Goal: Task Accomplishment & Management: Manage account settings

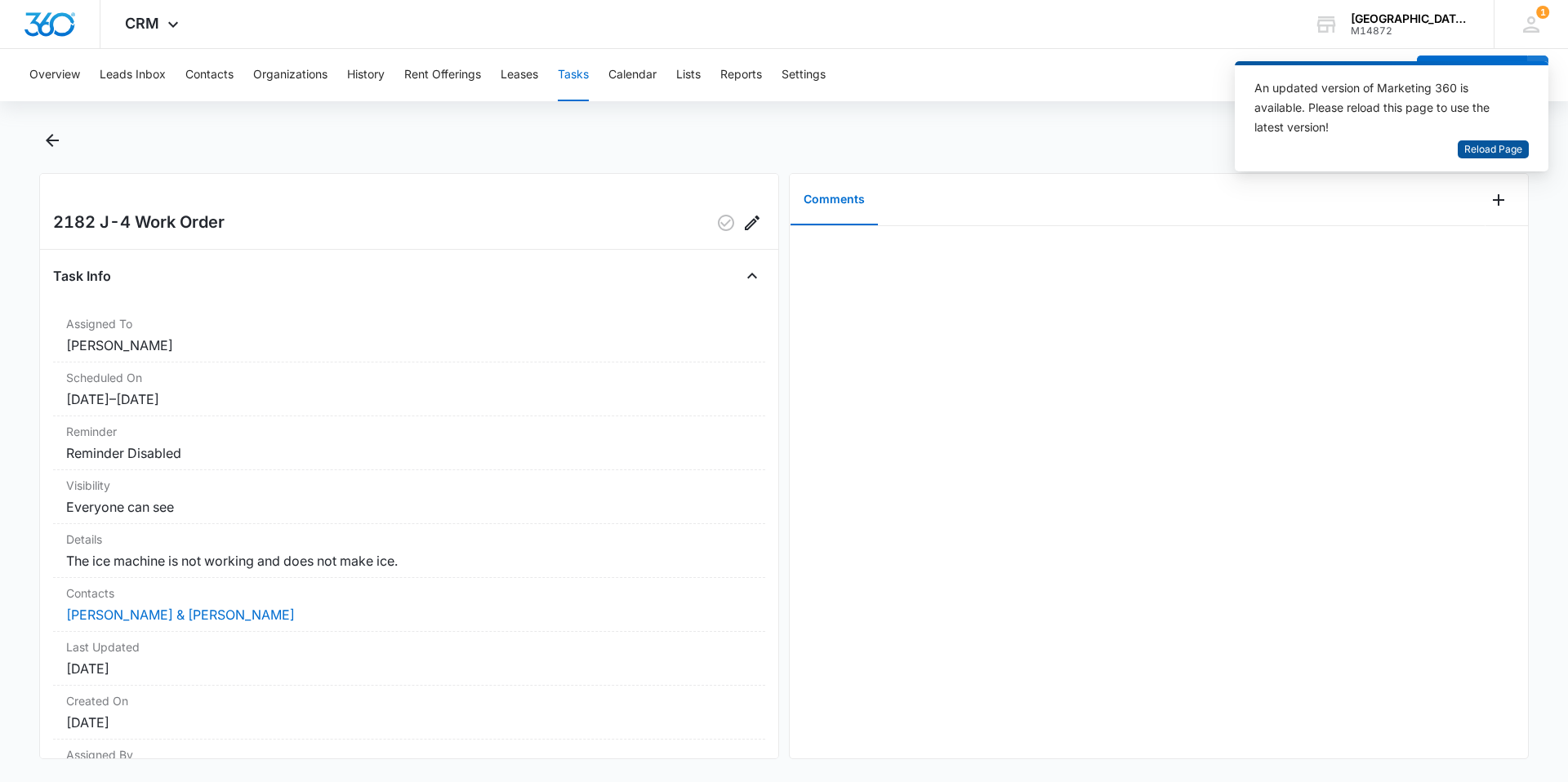
drag, startPoint x: 0, startPoint y: 0, endPoint x: 1515, endPoint y: 154, distance: 1522.8
click at [1515, 155] on span "Reload Page" at bounding box center [1493, 150] width 58 height 16
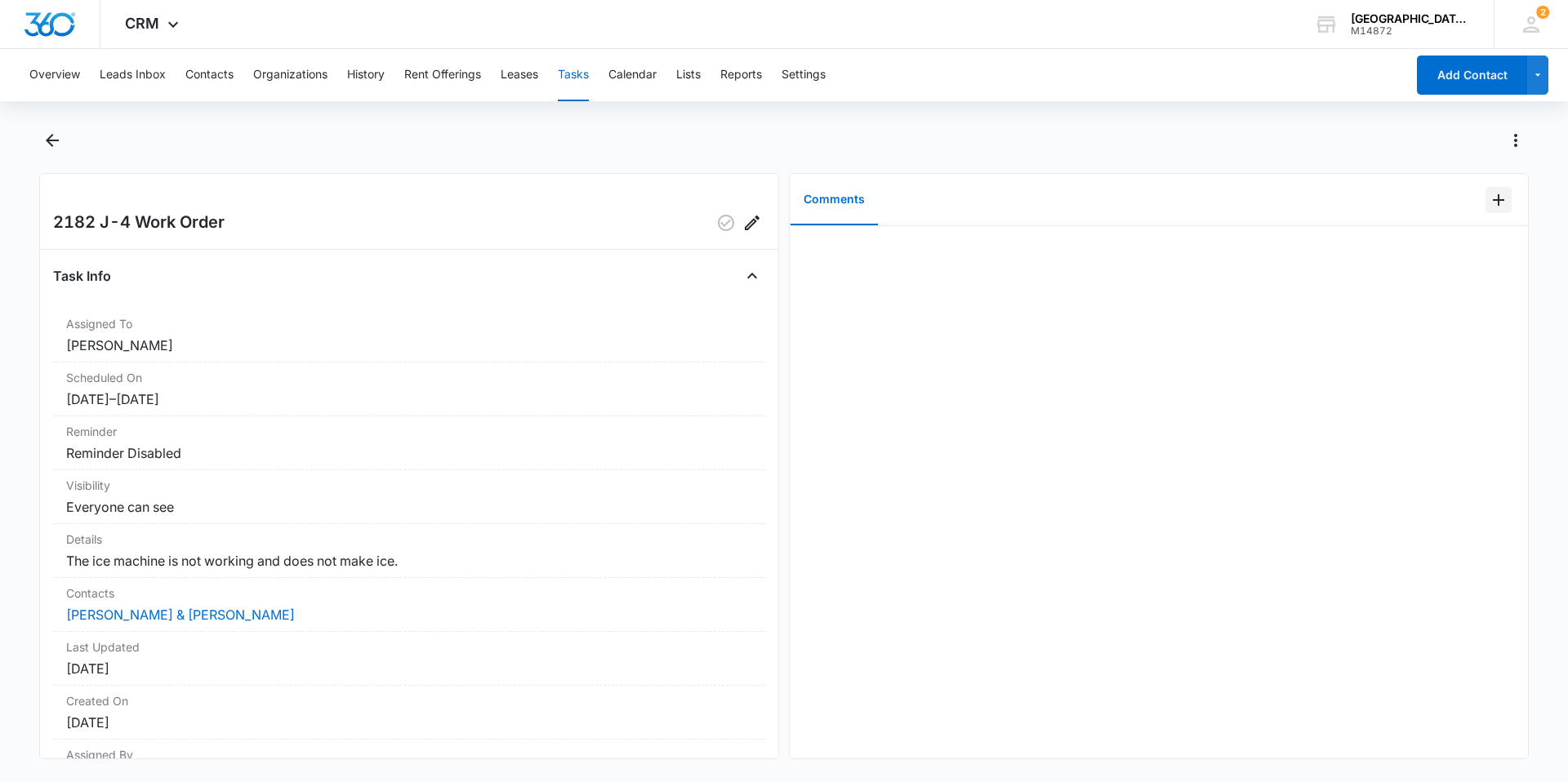
click at [1485, 200] on button "Add Comment" at bounding box center [1498, 199] width 26 height 26
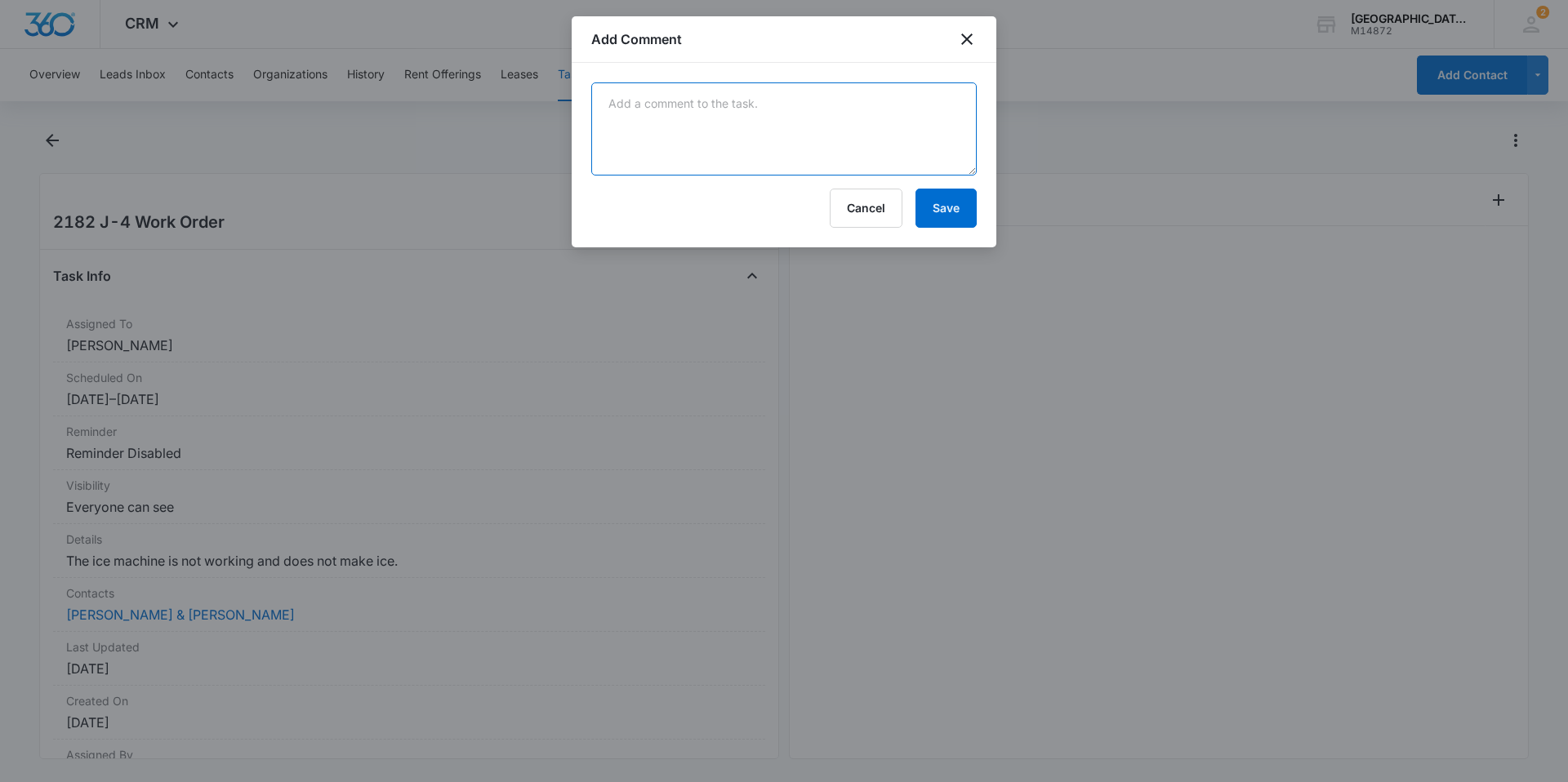
click at [910, 137] on textarea at bounding box center [784, 128] width 385 height 93
type textarea "ice maker was off [PERSON_NAME]"
click at [923, 223] on button "Save" at bounding box center [945, 208] width 62 height 39
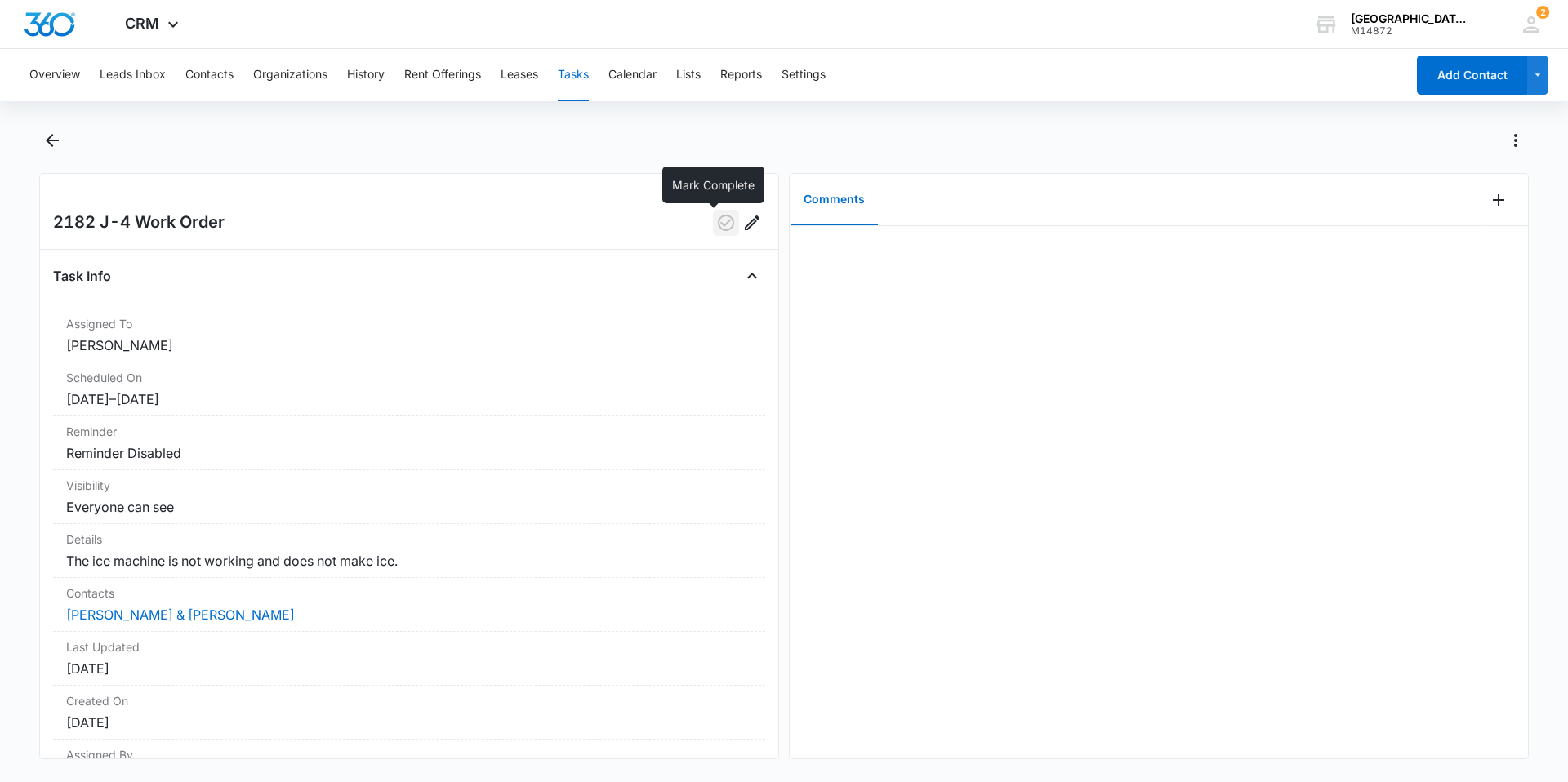
click at [718, 223] on icon "button" at bounding box center [725, 223] width 17 height 17
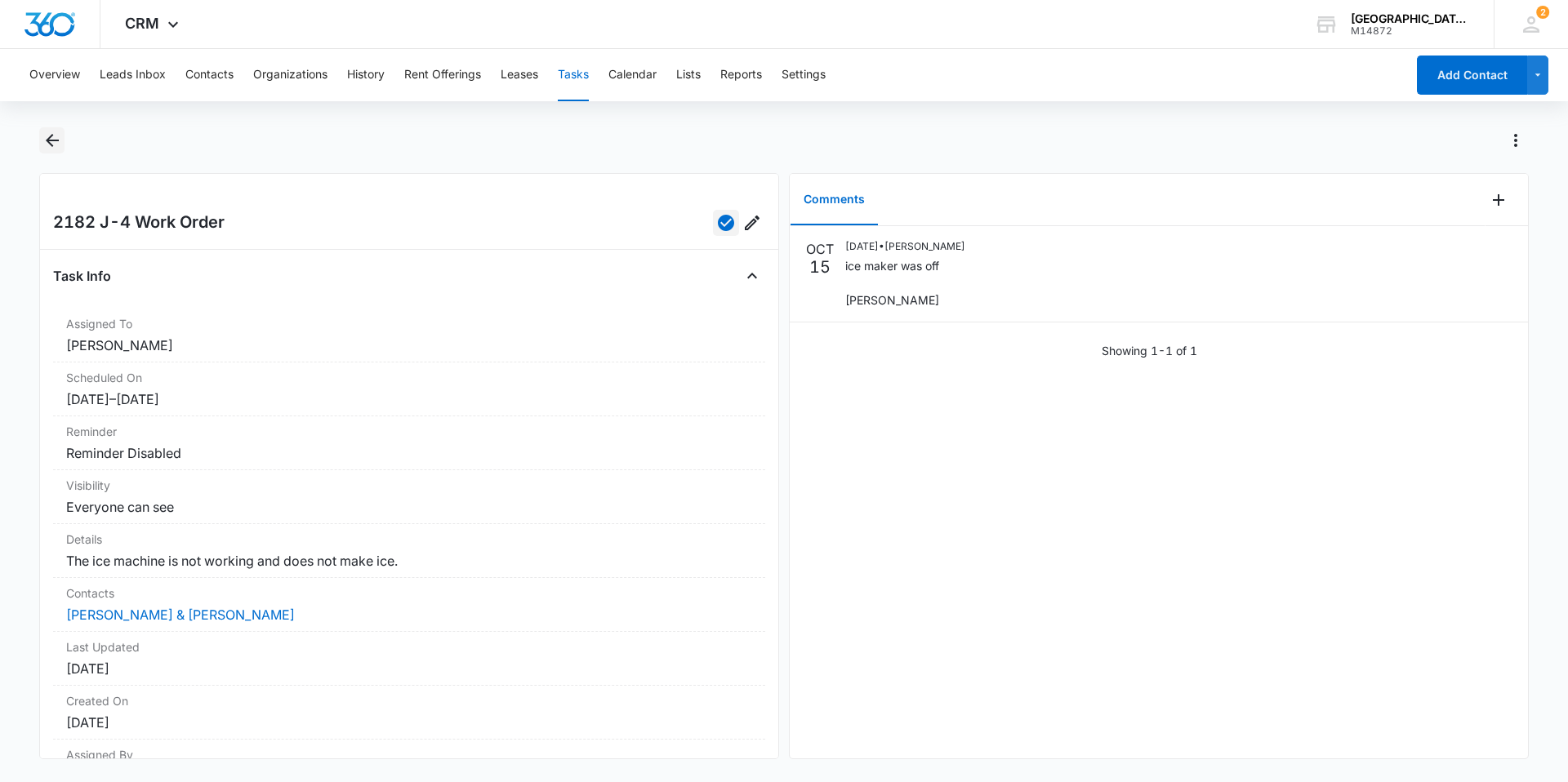
click at [57, 147] on icon "Back" at bounding box center [52, 141] width 20 height 20
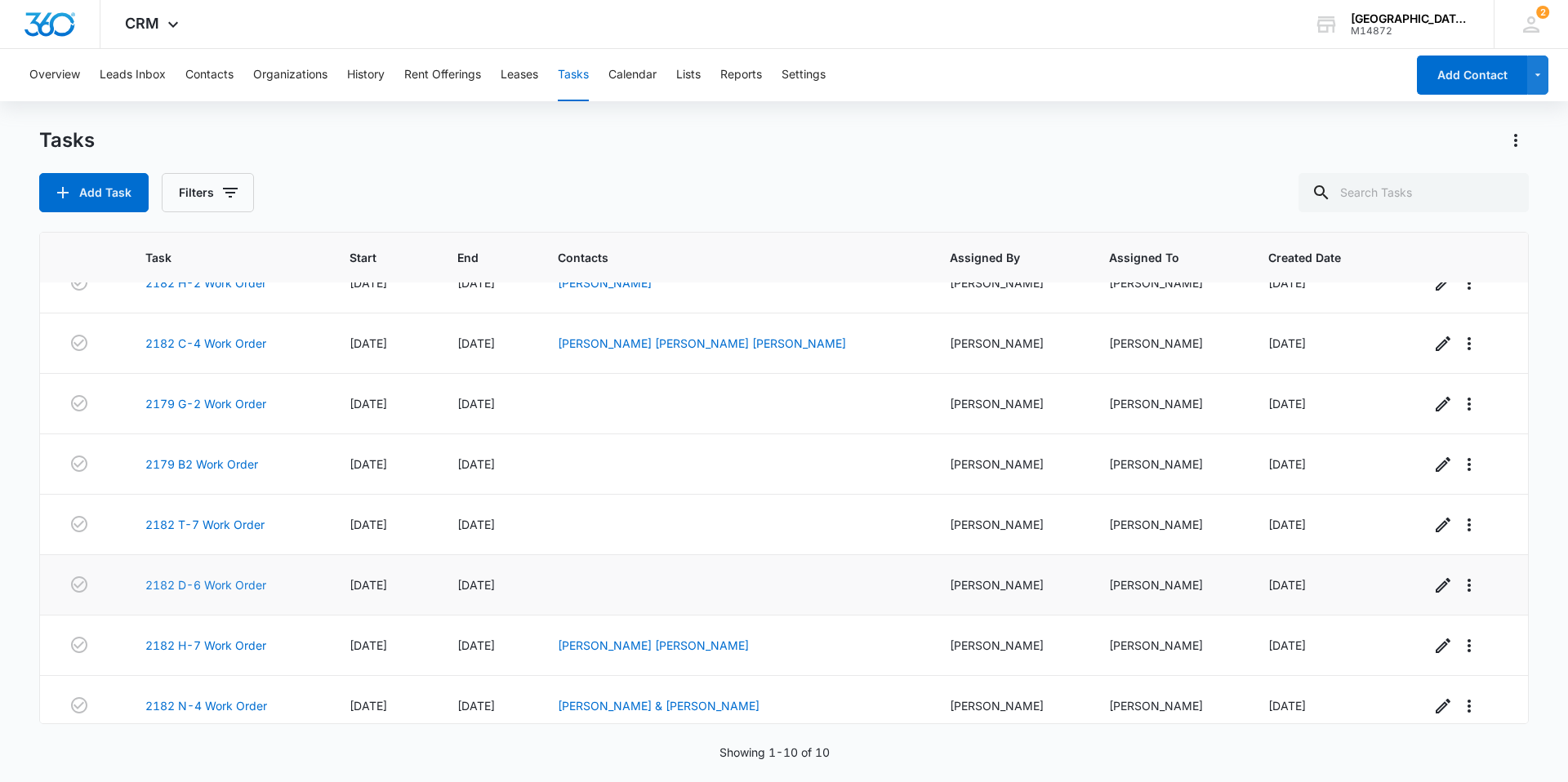
scroll to position [163, 0]
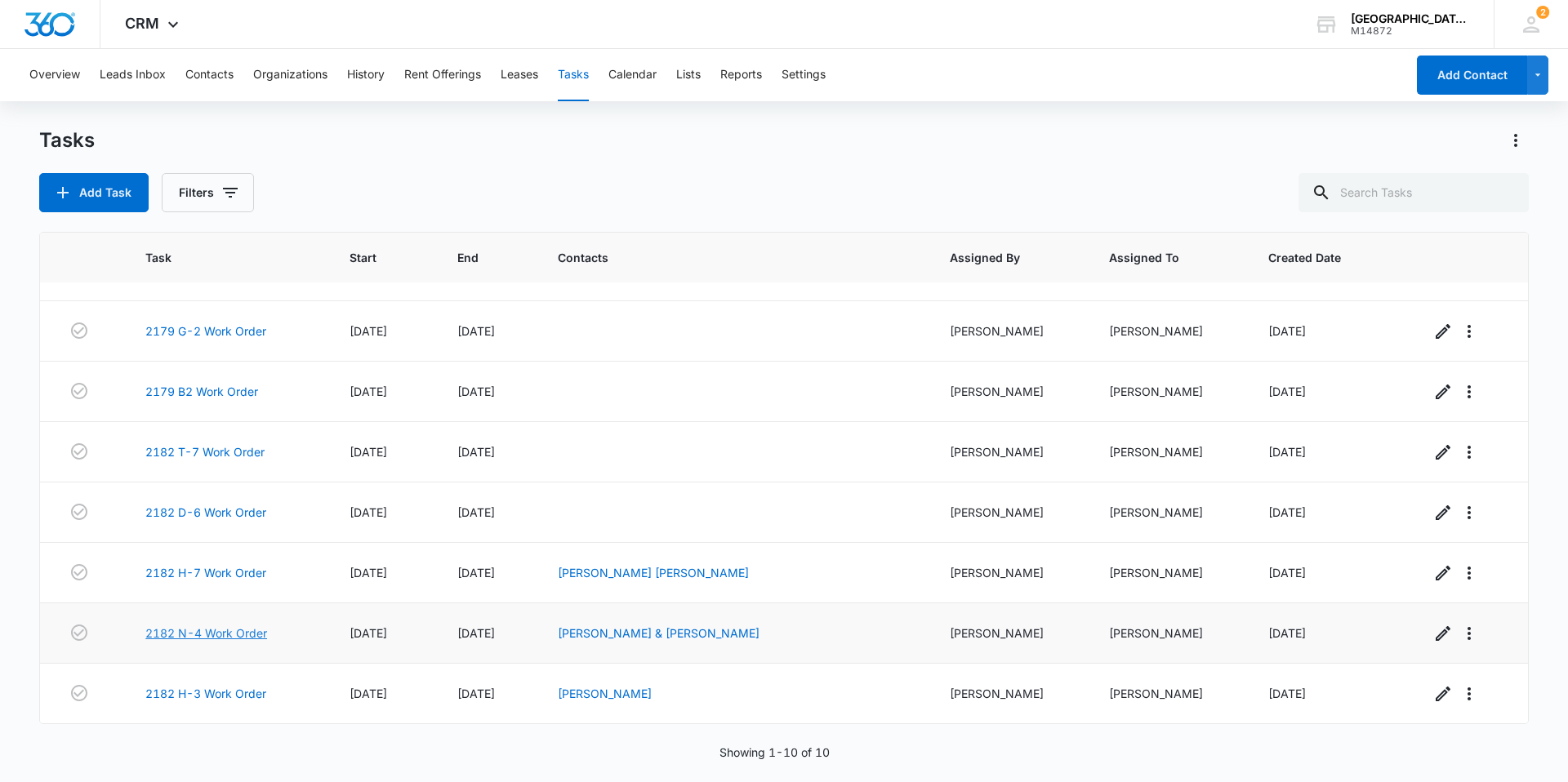
click at [236, 631] on link "2182 N-4 Work Order" at bounding box center [206, 633] width 121 height 18
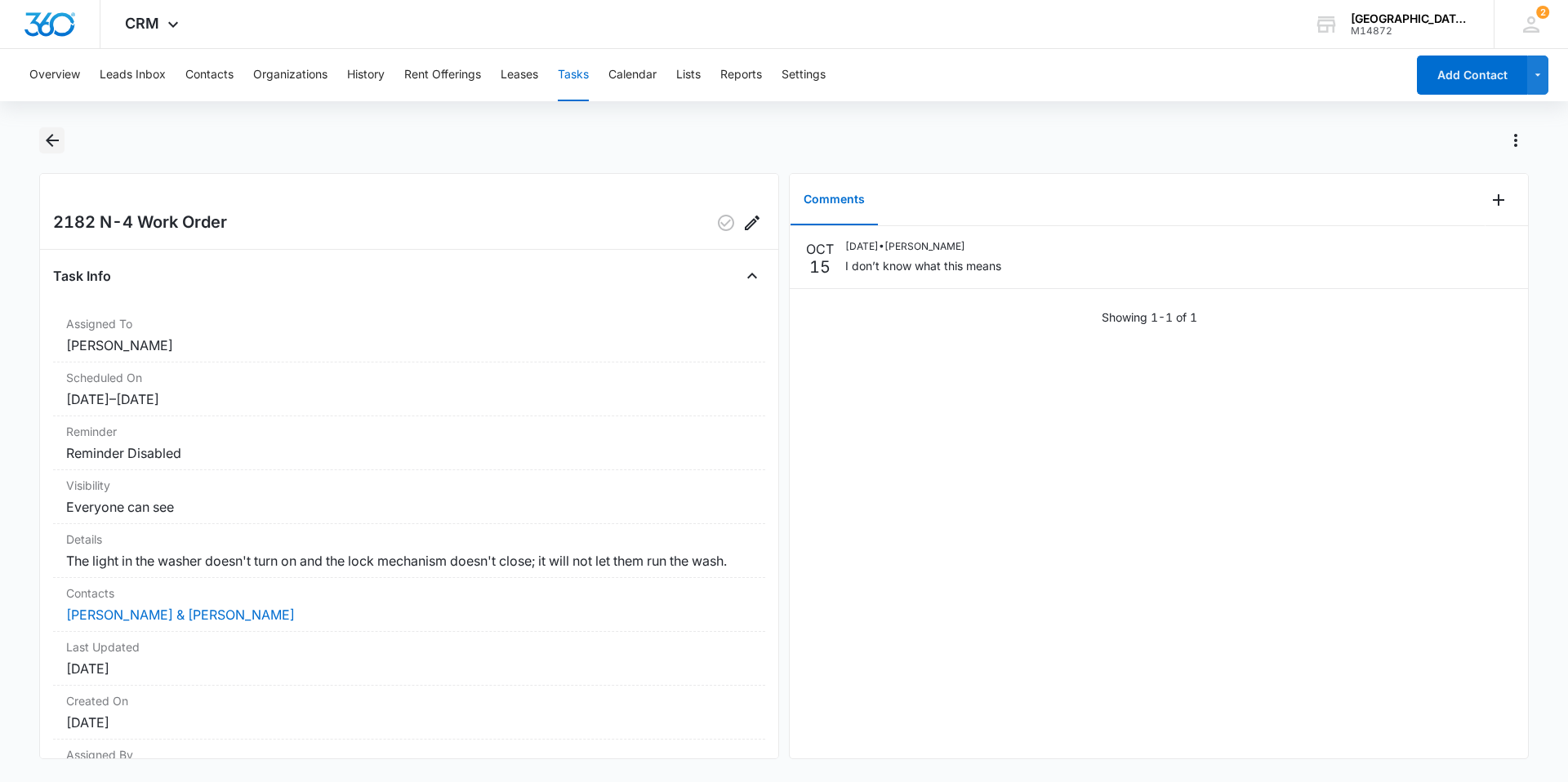
click at [51, 142] on icon "Back" at bounding box center [52, 140] width 13 height 13
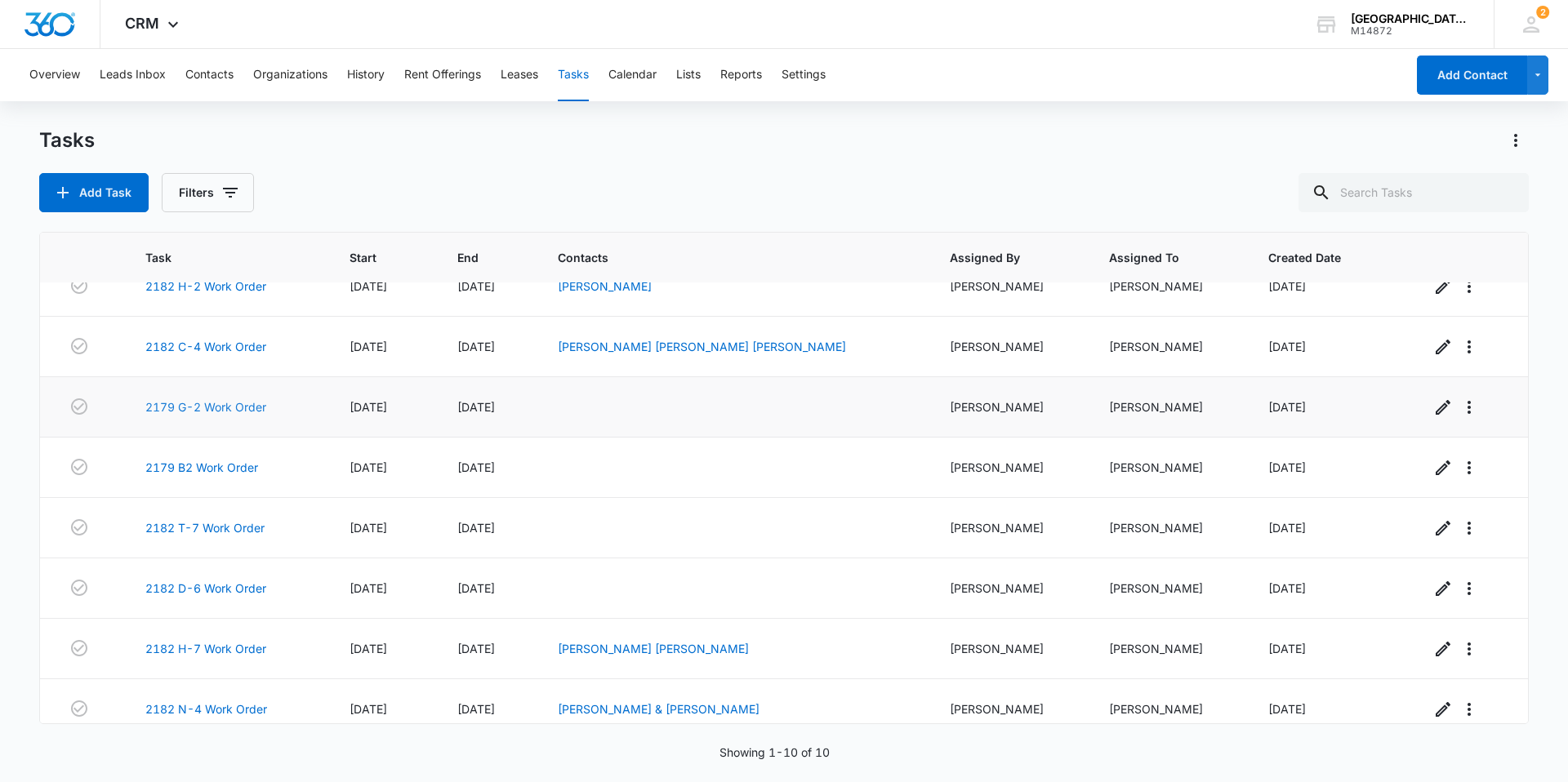
scroll to position [163, 0]
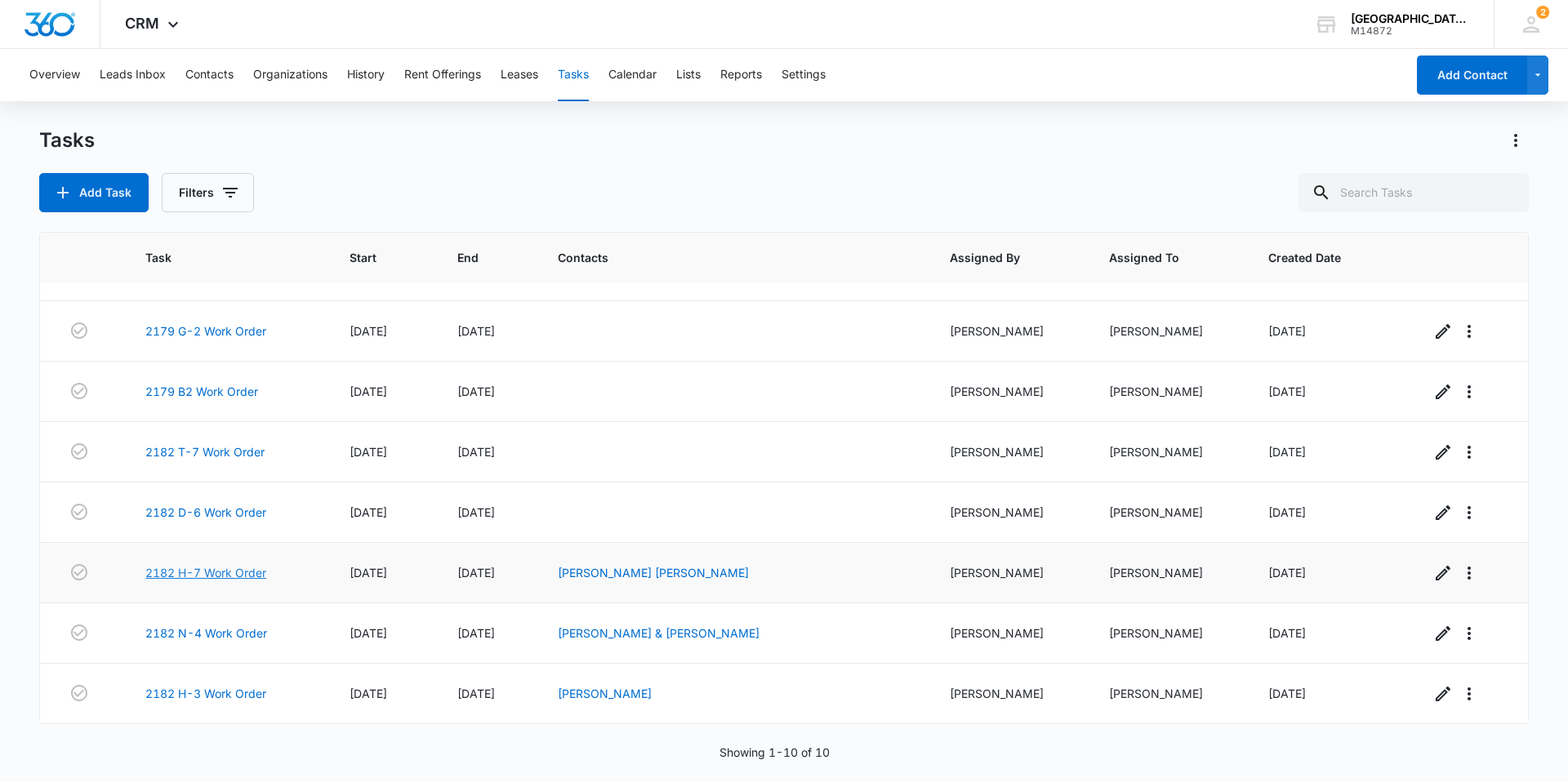
click at [227, 572] on link "2182 H-7 Work Order" at bounding box center [206, 573] width 121 height 18
